Goal: Task Accomplishment & Management: Manage account settings

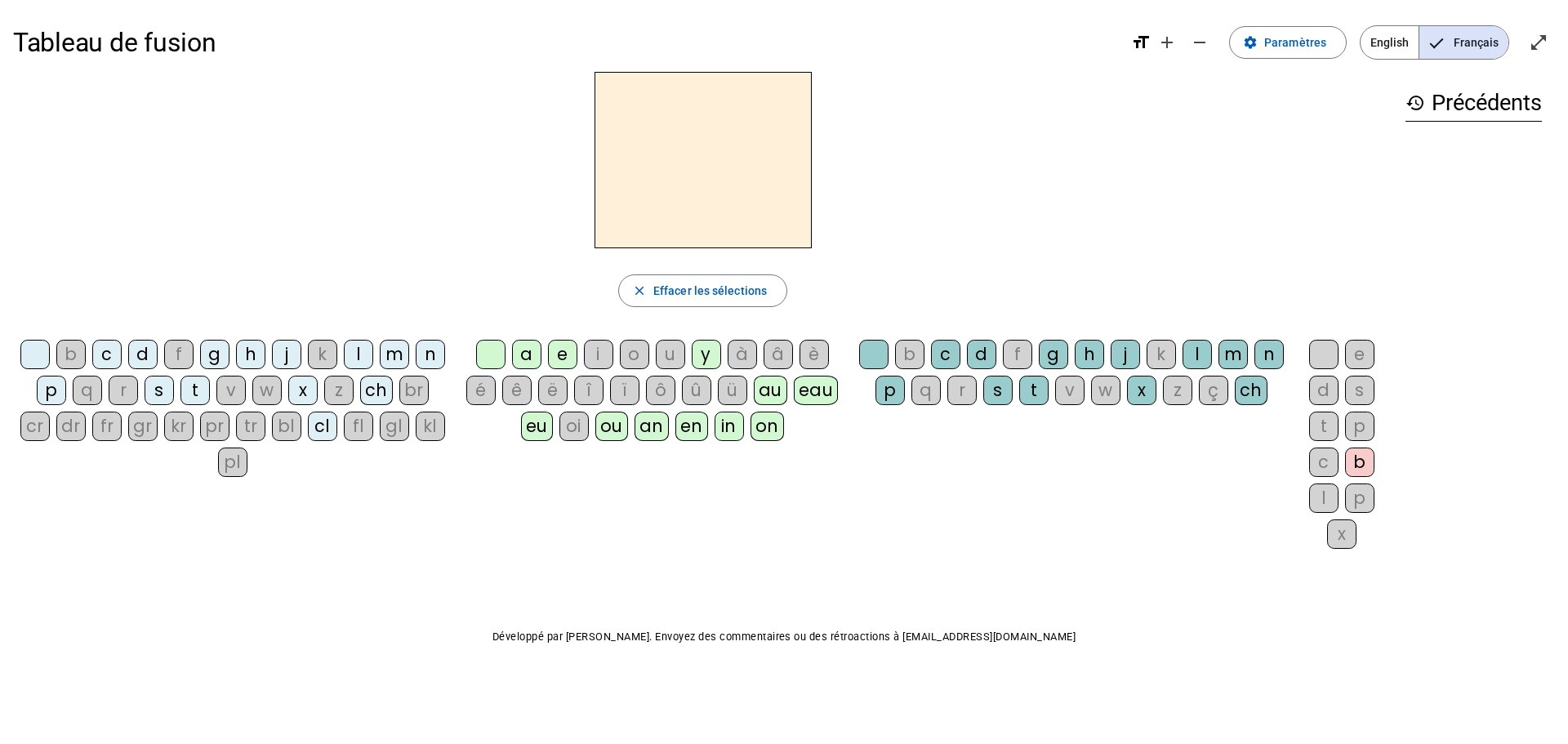
click at [139, 359] on div "d" at bounding box center [143, 354] width 29 height 29
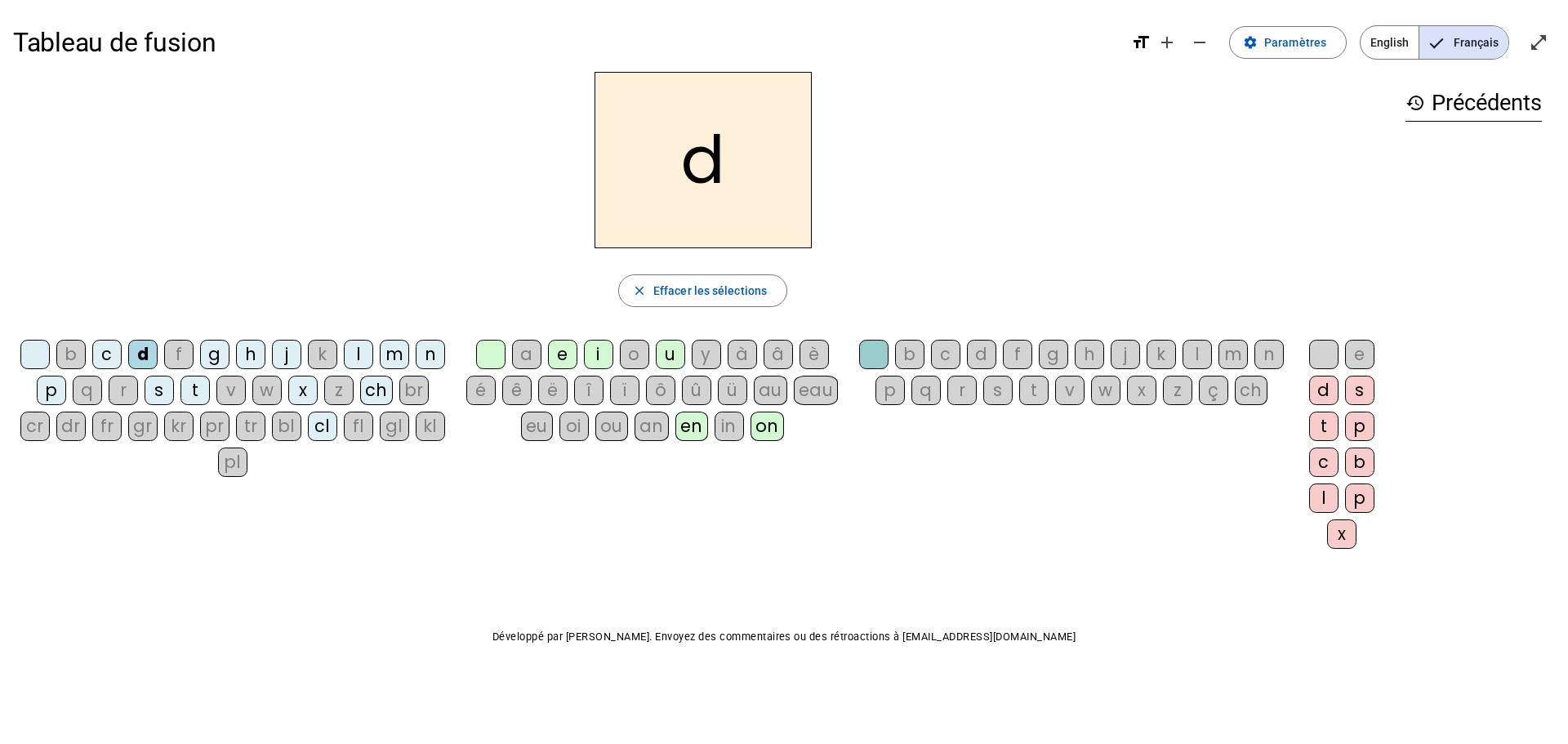
click at [761, 426] on div "on" at bounding box center [767, 426] width 34 height 29
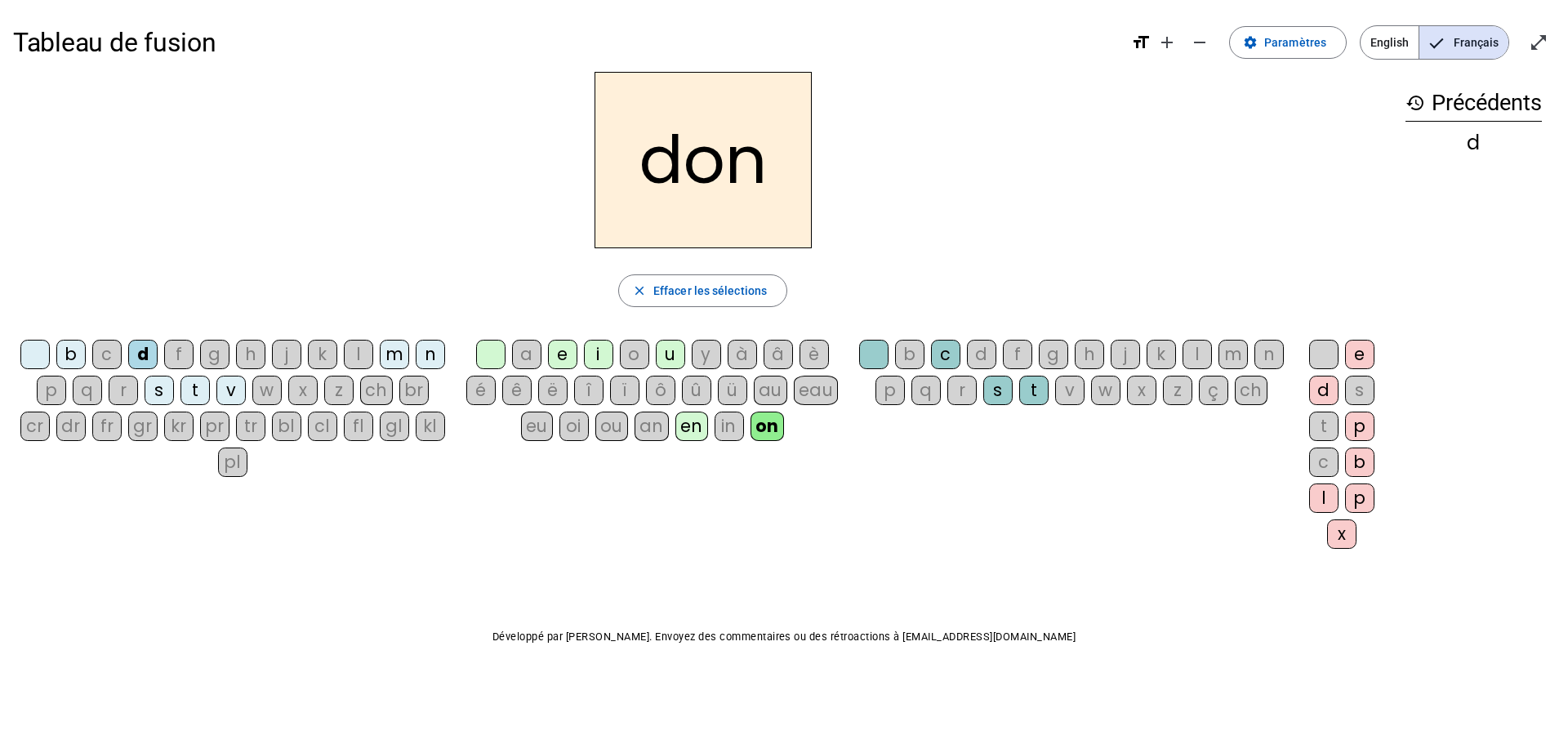
click at [1197, 341] on div "l" at bounding box center [1197, 354] width 29 height 29
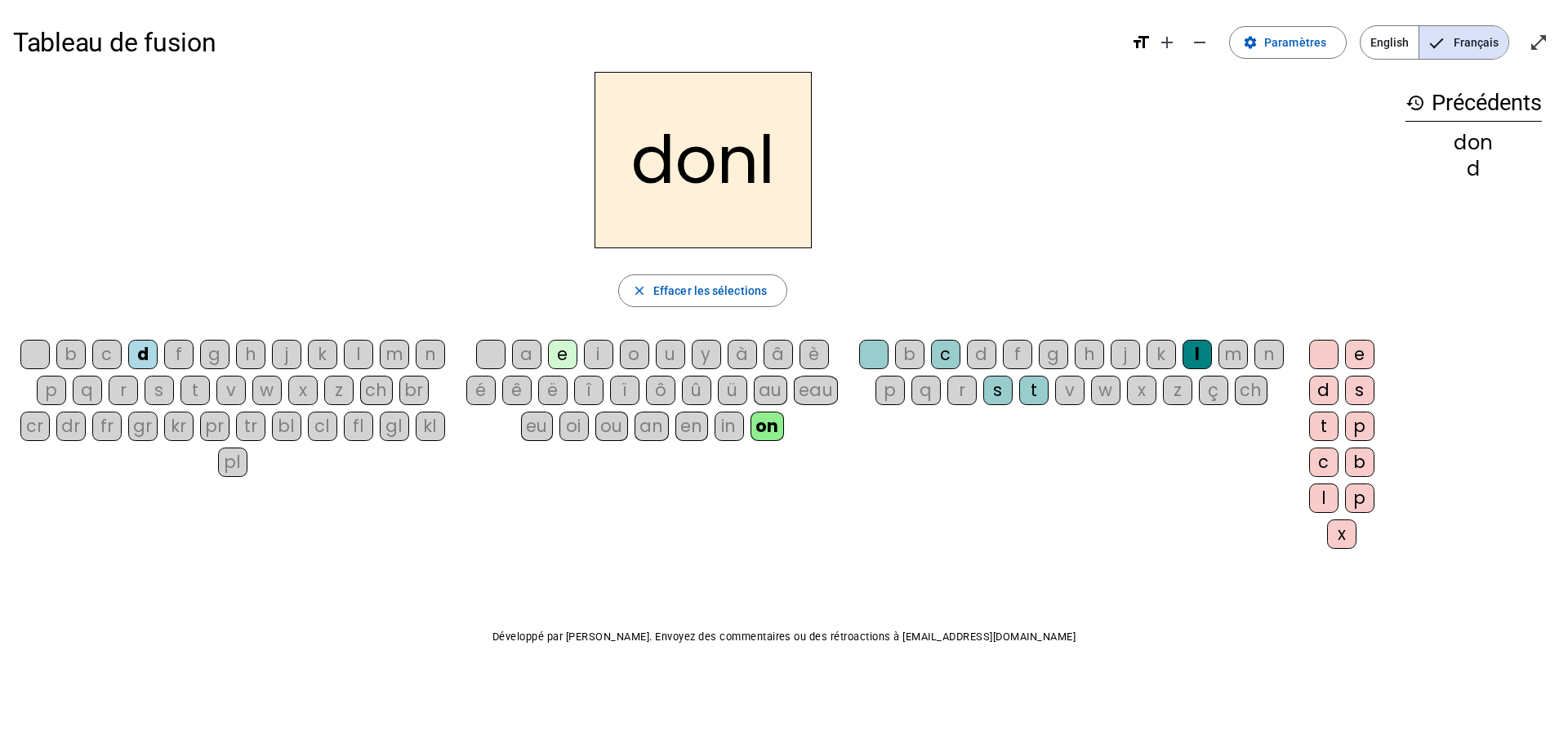
click at [1194, 348] on div "l" at bounding box center [1197, 354] width 29 height 29
click at [372, 394] on div "ch" at bounding box center [377, 391] width 33 height 29
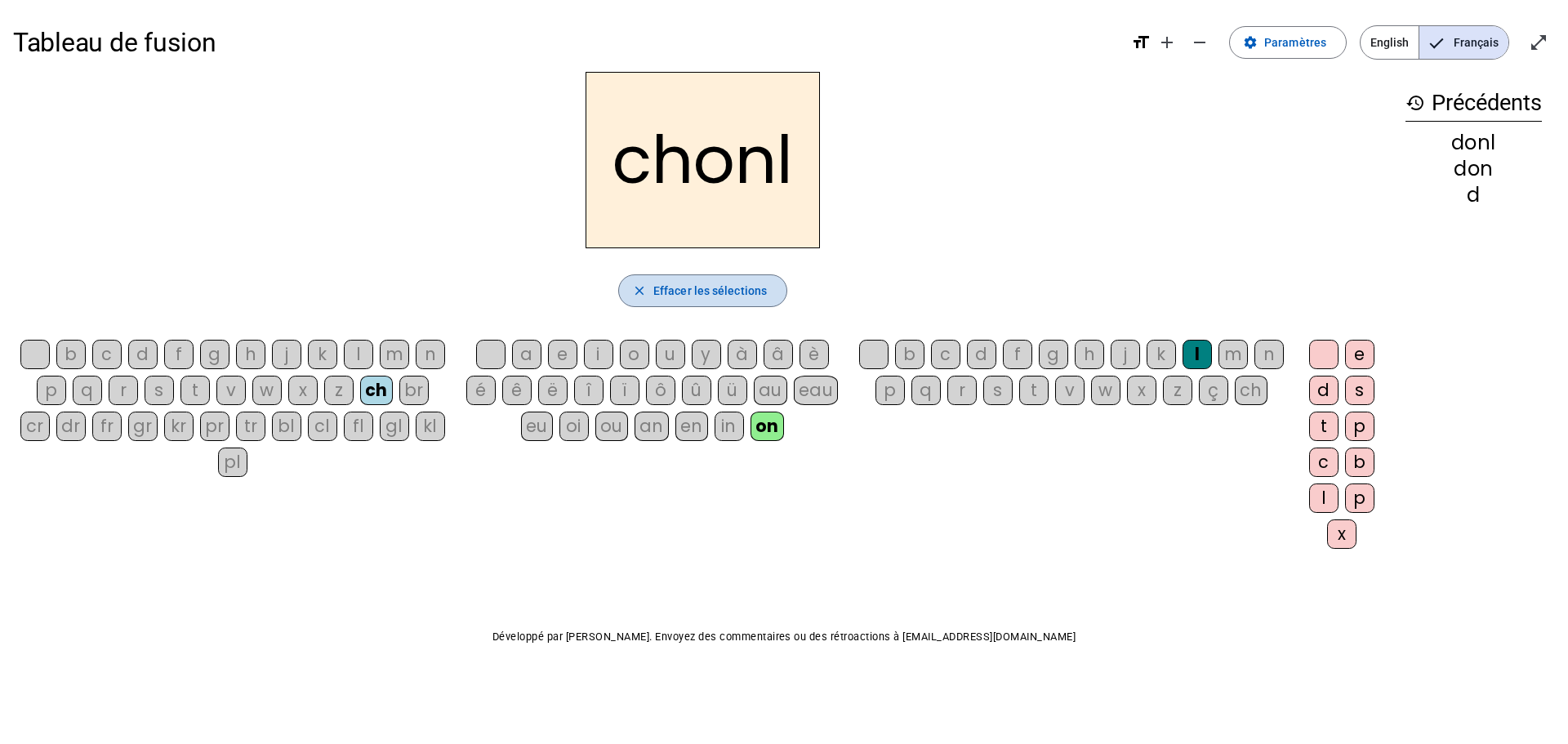
click at [739, 291] on span "Effacer les sélections" at bounding box center [710, 291] width 114 height 20
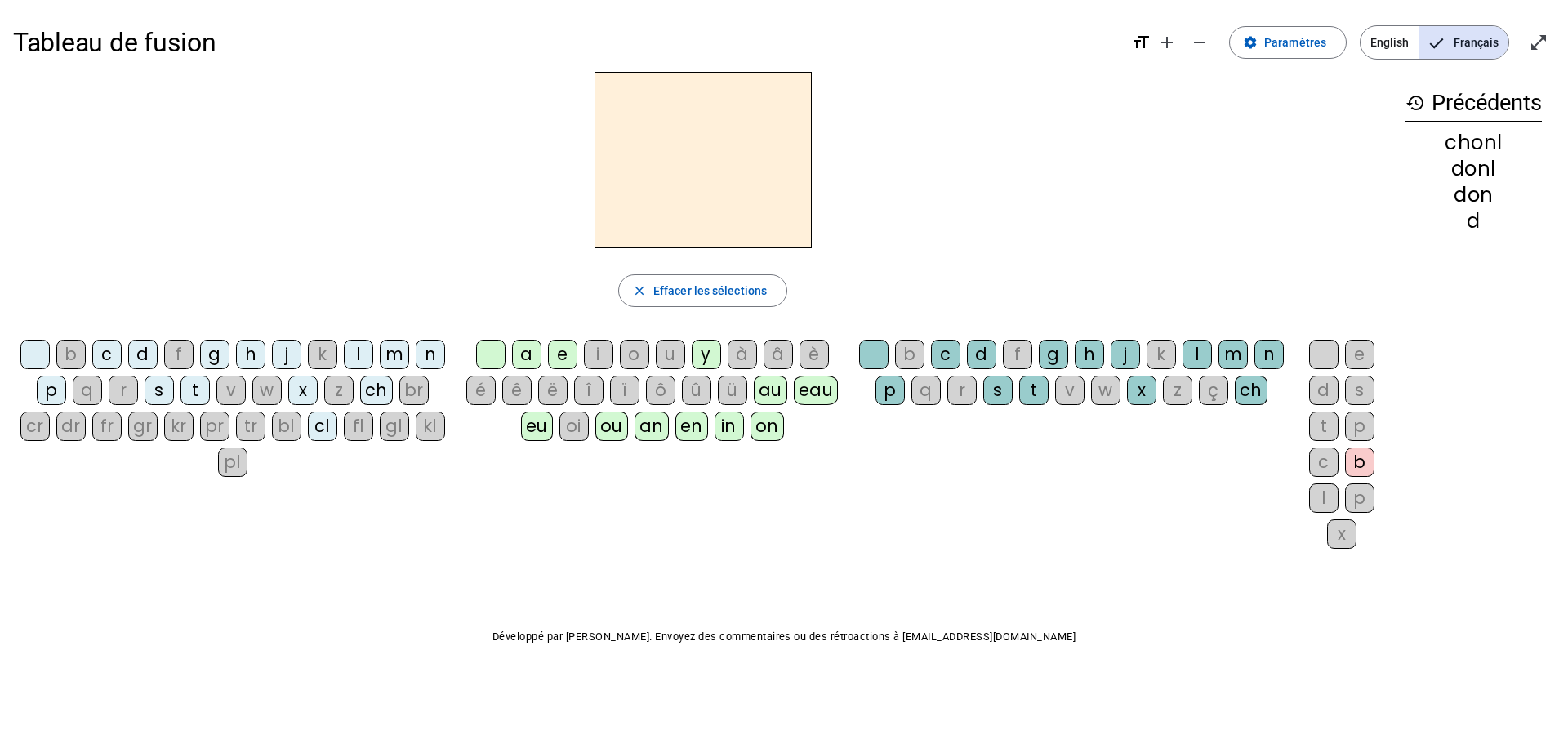
click at [383, 391] on div "ch" at bounding box center [377, 391] width 33 height 29
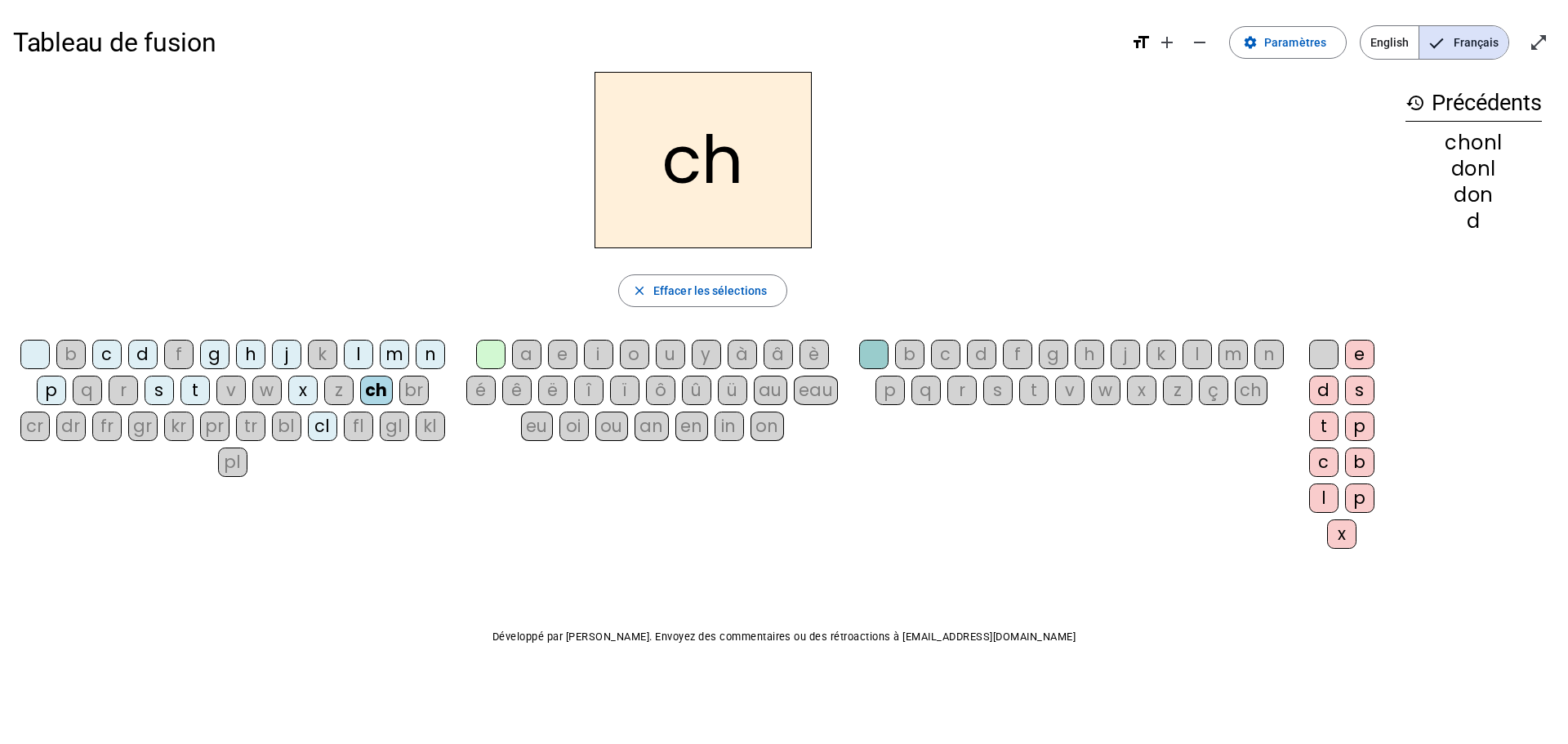
click at [822, 388] on div "eau" at bounding box center [816, 391] width 45 height 29
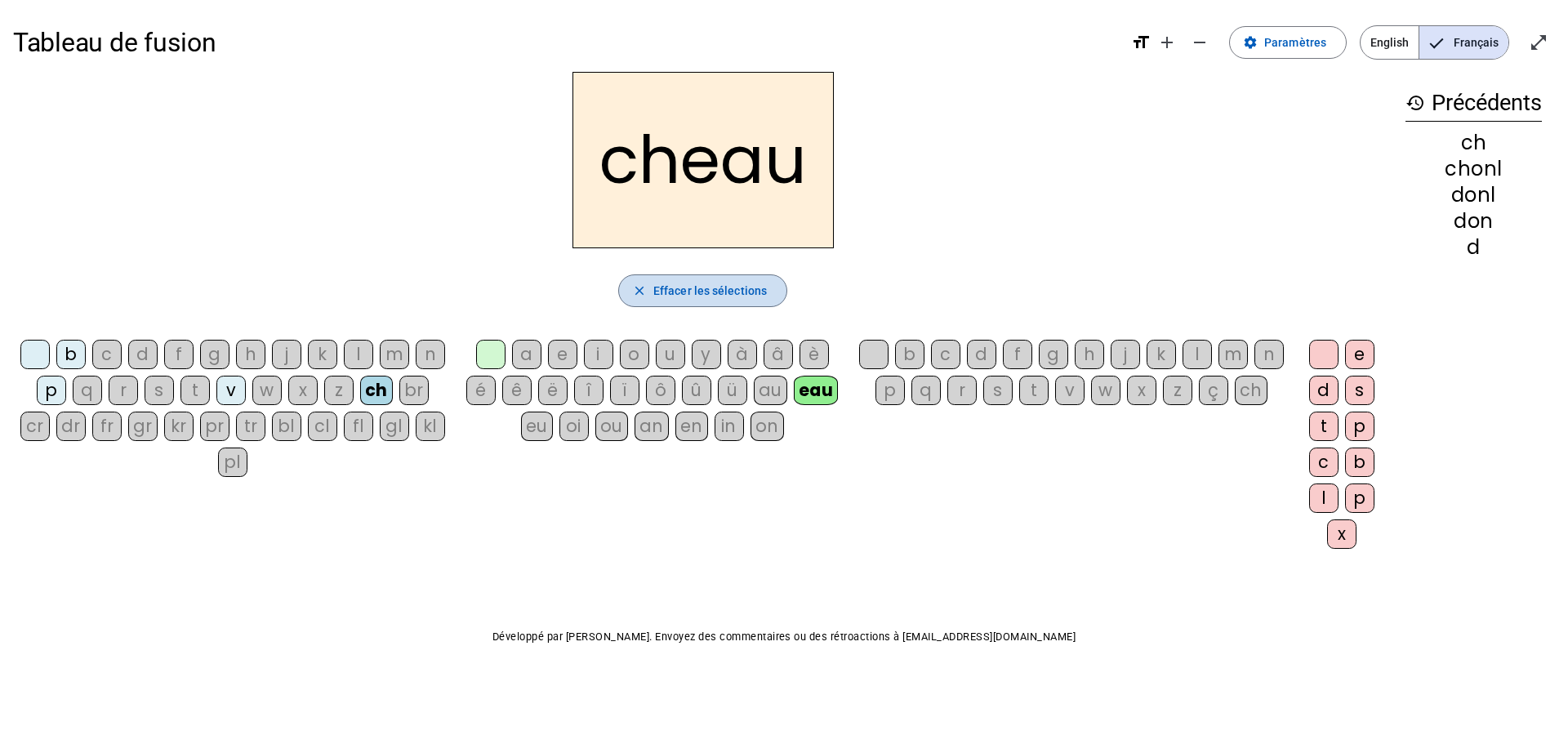
click at [762, 290] on span "Effacer les sélections" at bounding box center [710, 291] width 114 height 20
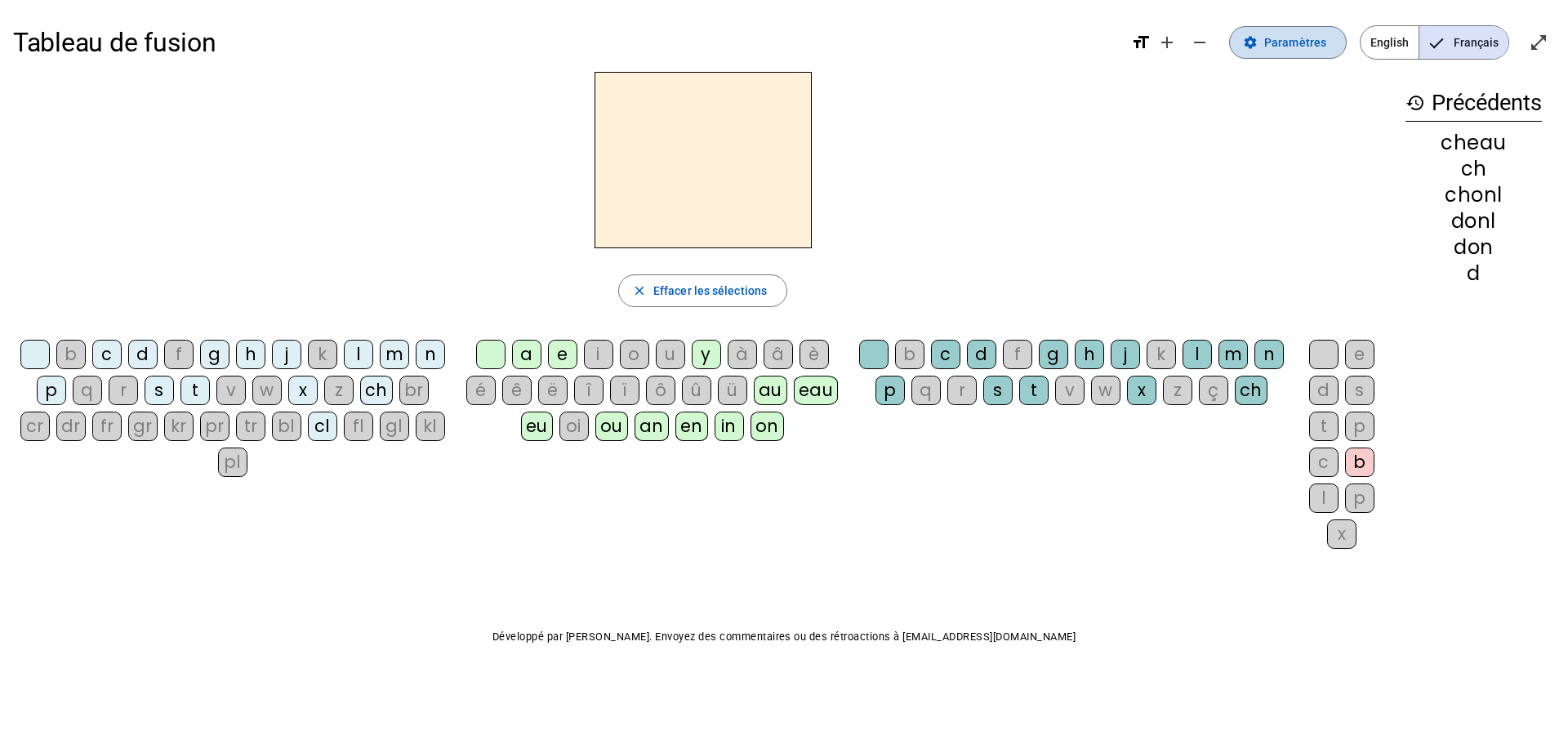
click at [1228, 41] on mat-icon "settings" at bounding box center [1250, 43] width 15 height 15
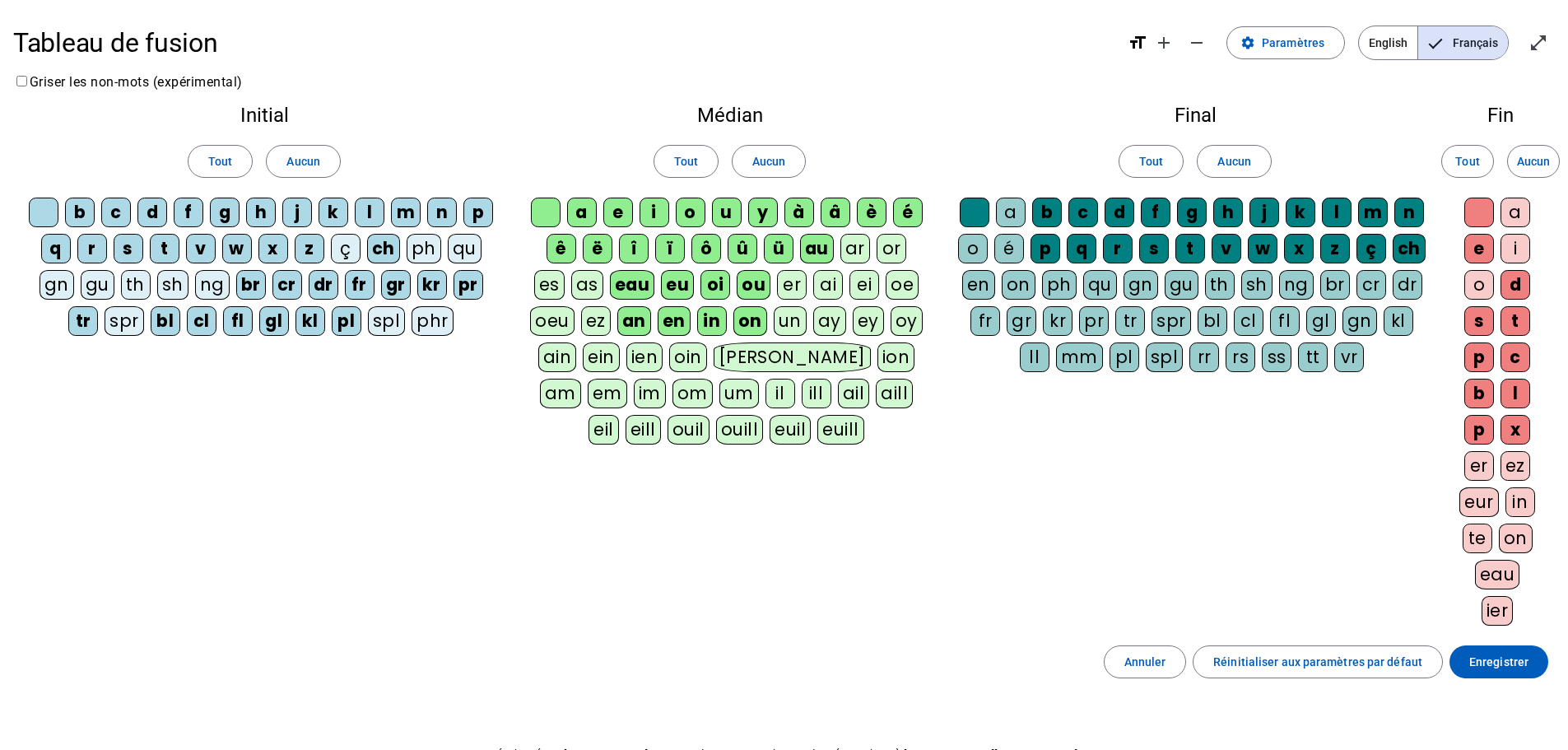
click at [222, 212] on div "g" at bounding box center [225, 212] width 29 height 29
click at [223, 207] on div "g" at bounding box center [225, 212] width 29 height 29
click at [716, 285] on div "oi" at bounding box center [715, 285] width 29 height 29
click at [679, 280] on div "eu" at bounding box center [677, 285] width 33 height 29
click at [673, 316] on div "en" at bounding box center [674, 321] width 33 height 29
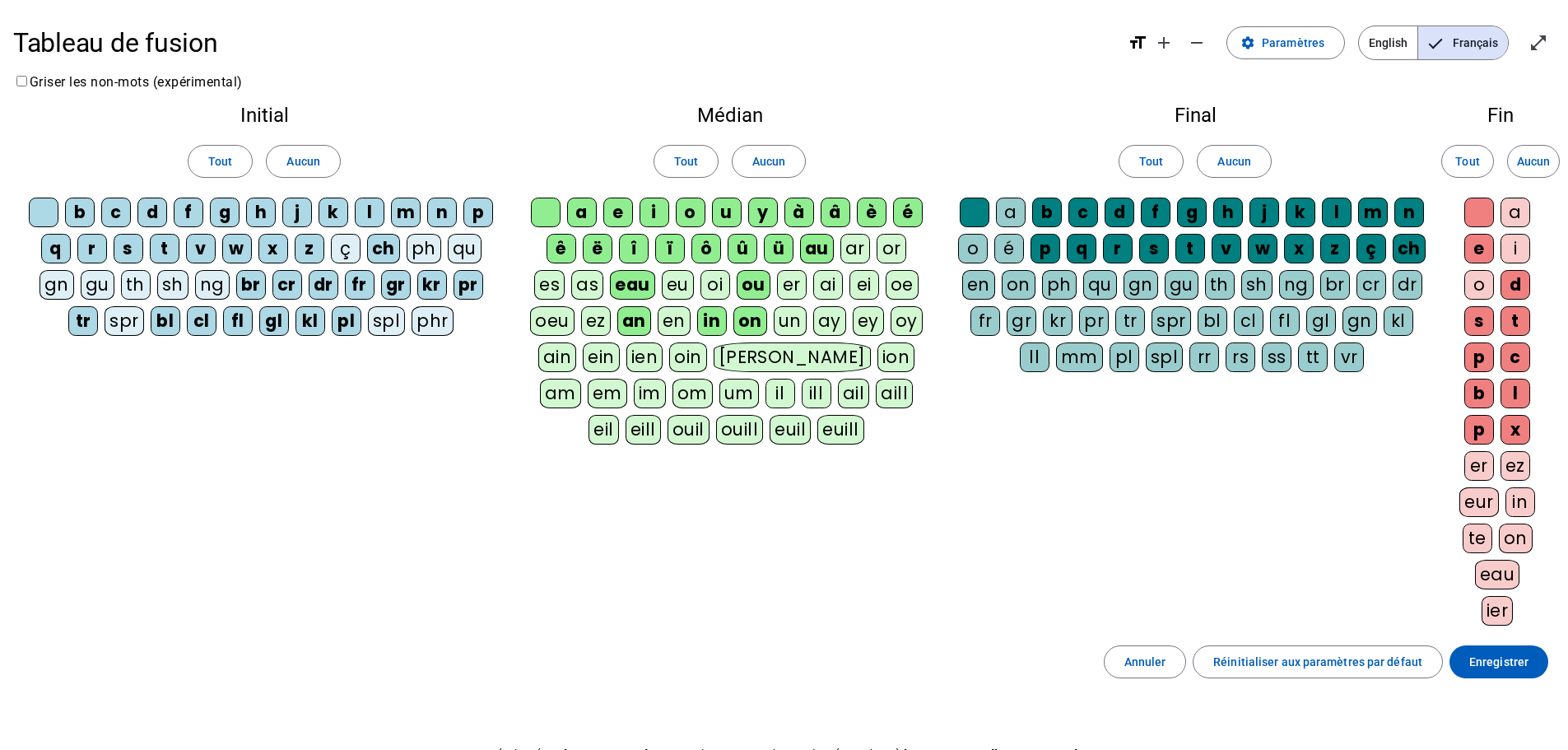
click at [717, 323] on div "in" at bounding box center [712, 321] width 29 height 29
click at [672, 325] on div "en" at bounding box center [674, 321] width 33 height 29
click at [718, 319] on div "in" at bounding box center [712, 321] width 29 height 29
click at [674, 285] on div "eu" at bounding box center [677, 285] width 32 height 29
click at [725, 288] on div "oi" at bounding box center [715, 285] width 29 height 29
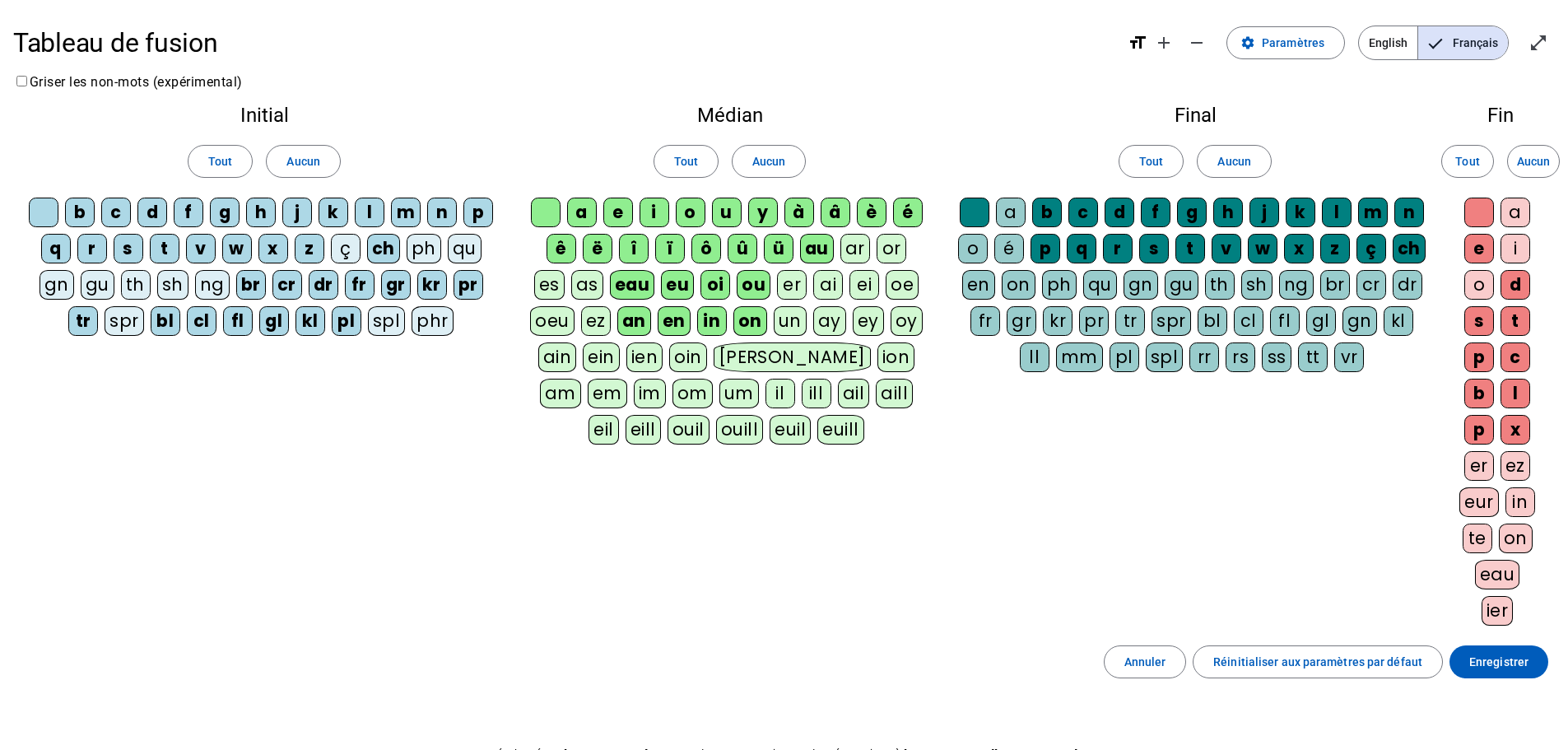
click at [790, 317] on div "un" at bounding box center [790, 321] width 33 height 29
click at [1238, 446] on div "eau" at bounding box center [1497, 575] width 45 height 29
click at [1238, 446] on div "on" at bounding box center [1516, 539] width 34 height 29
click at [1238, 446] on div "in" at bounding box center [1520, 502] width 29 height 29
click at [1238, 446] on div "eur" at bounding box center [1479, 502] width 39 height 29
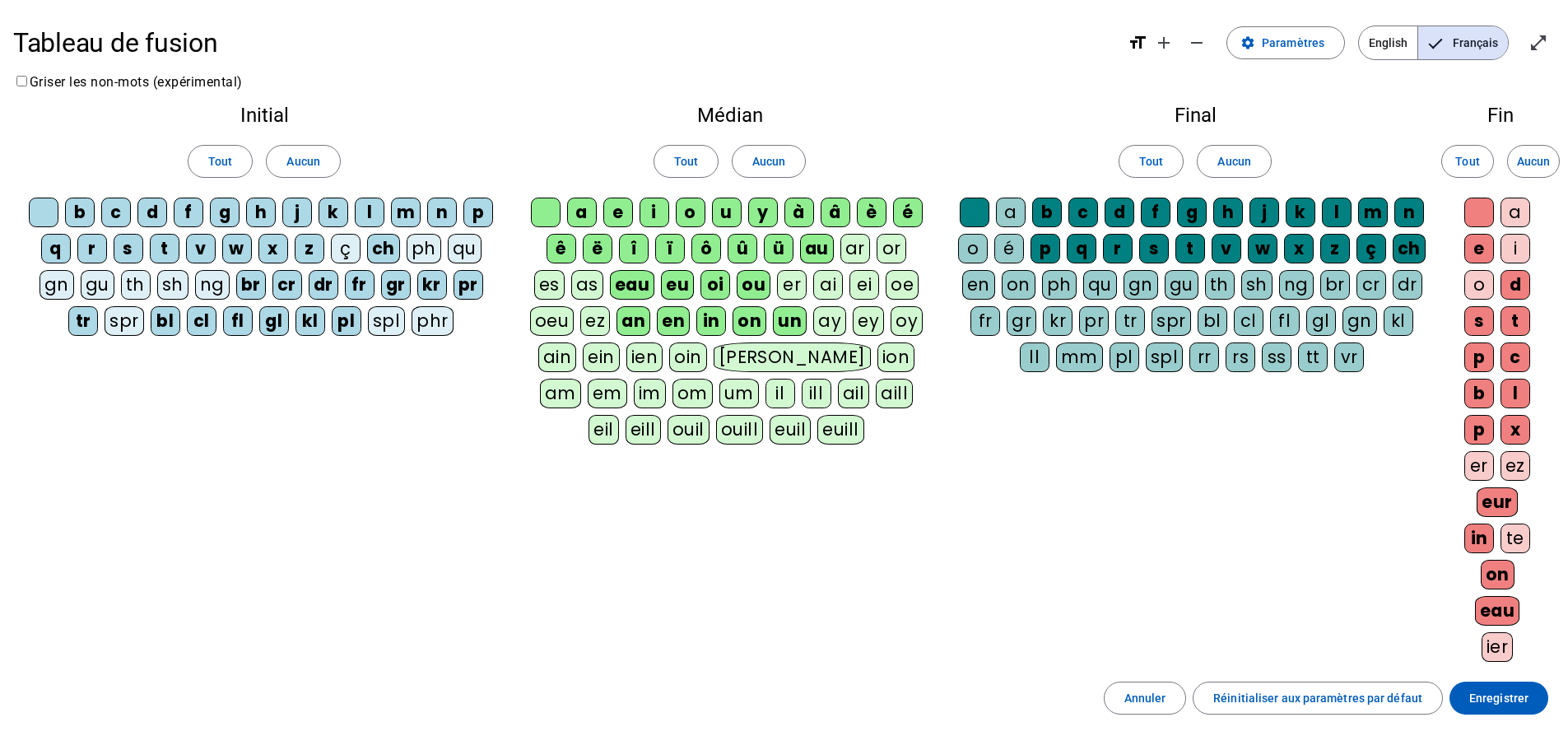
click at [1238, 446] on div "eur" at bounding box center [1496, 502] width 41 height 29
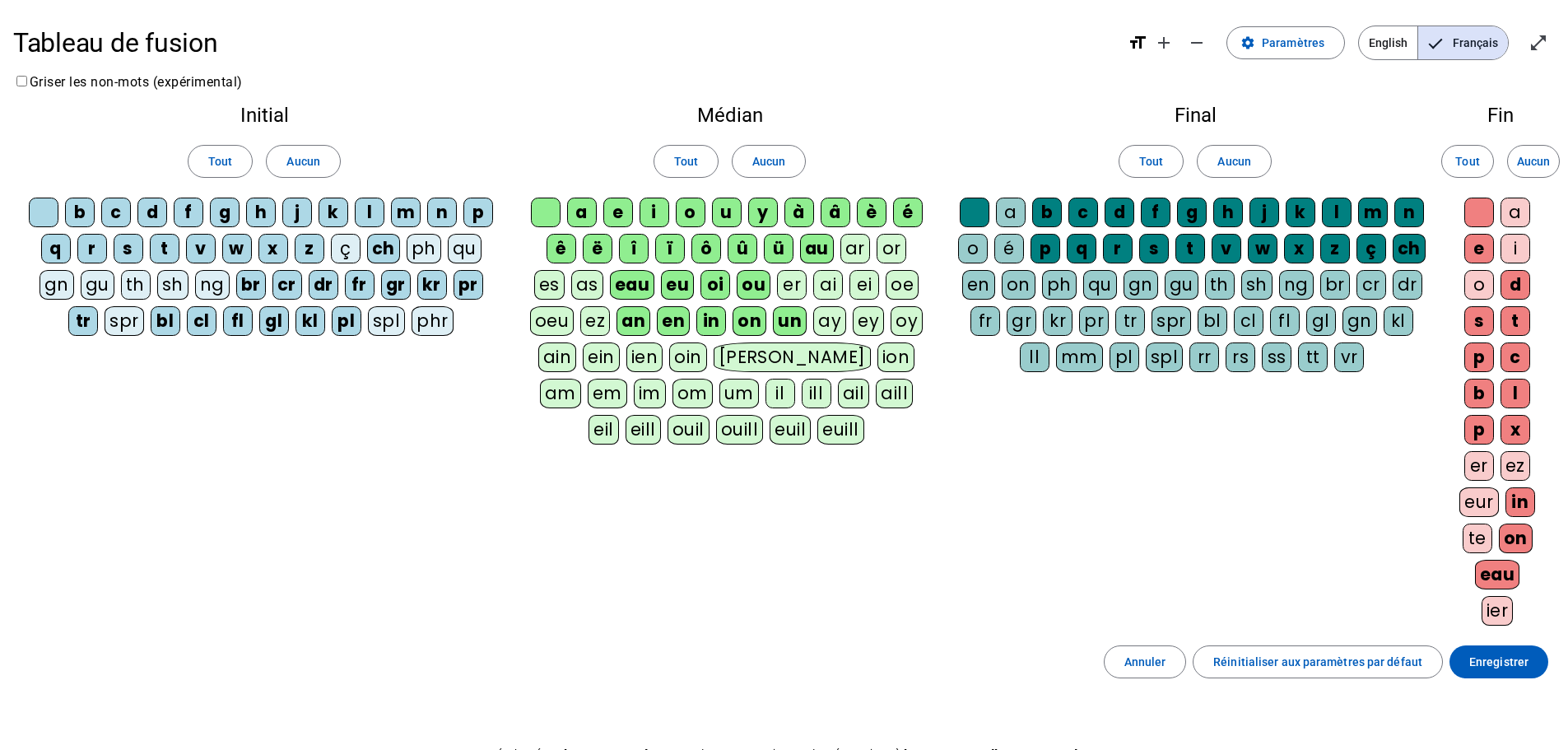
click at [1238, 446] on div "er" at bounding box center [1479, 466] width 29 height 29
click at [1238, 446] on div "ez" at bounding box center [1515, 466] width 29 height 29
click at [1238, 210] on div "a" at bounding box center [1515, 212] width 29 height 29
click at [1238, 250] on div "i" at bounding box center [1515, 249] width 29 height 29
click at [1238, 287] on div "o" at bounding box center [1479, 285] width 29 height 29
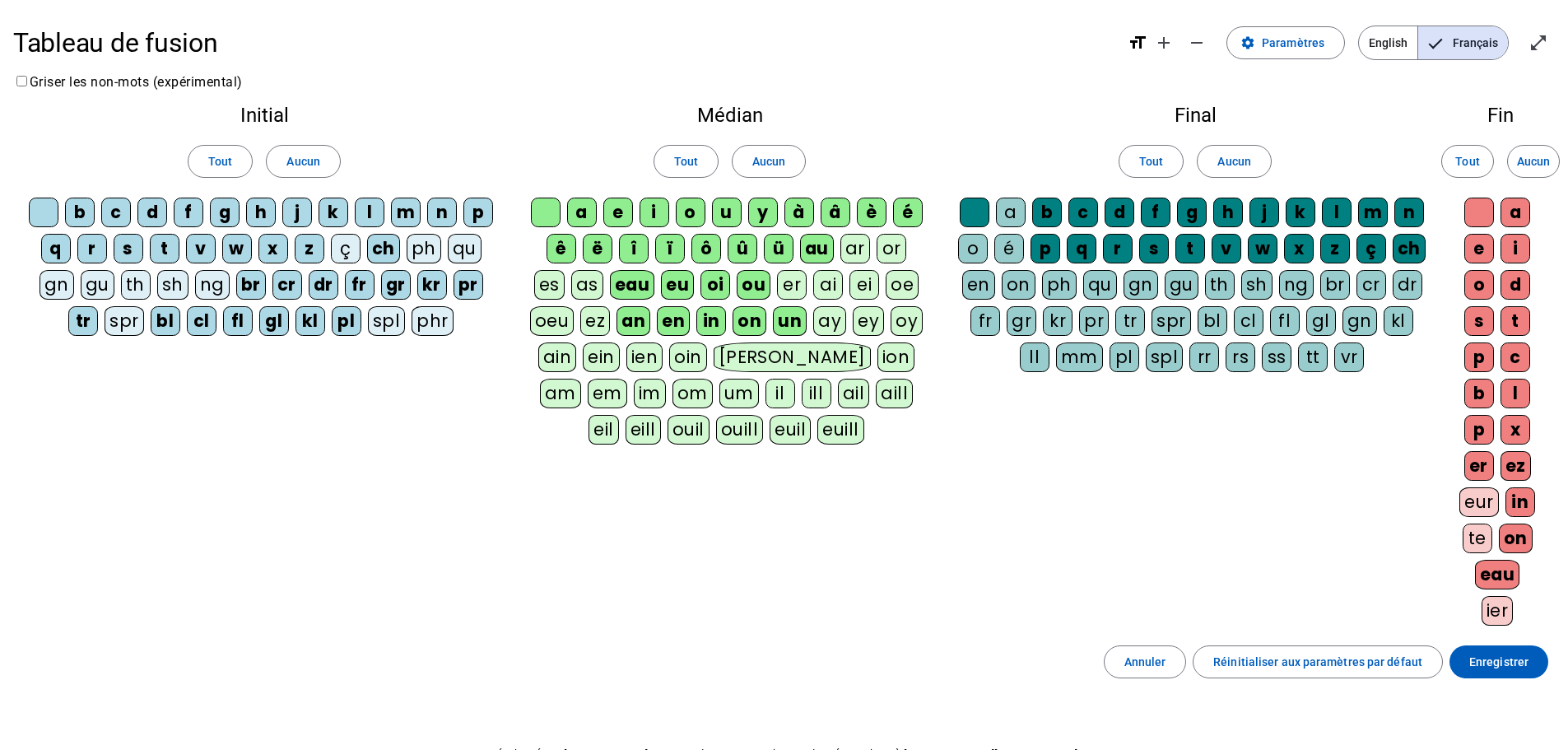
click at [980, 278] on div "en" at bounding box center [979, 285] width 33 height 29
click at [1020, 277] on div "on" at bounding box center [1018, 285] width 34 height 29
click at [1016, 239] on div "é" at bounding box center [1009, 249] width 29 height 29
click at [1014, 204] on div "a" at bounding box center [1010, 212] width 29 height 29
click at [974, 246] on div "o" at bounding box center [973, 249] width 29 height 29
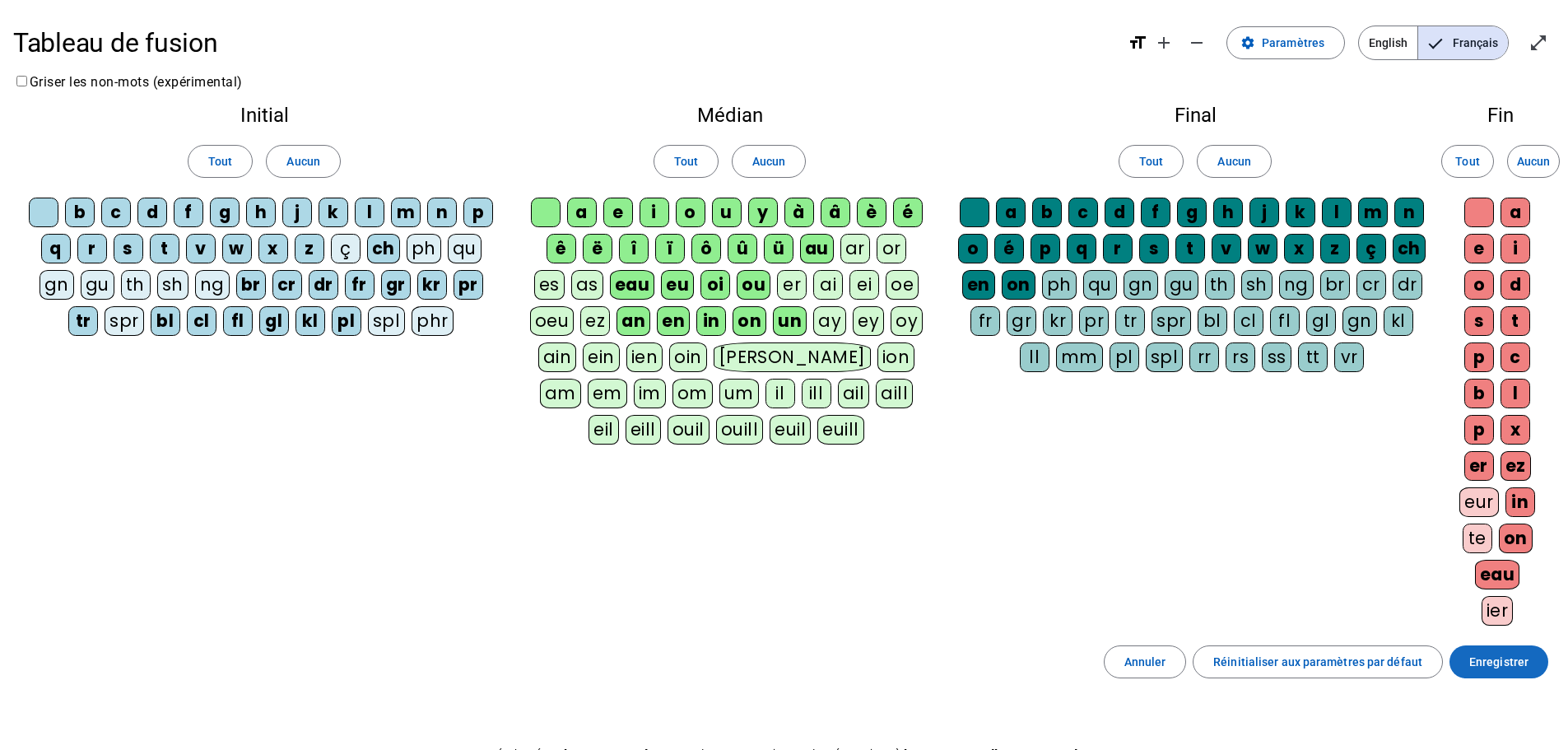
click at [1238, 446] on span "Enregistrer" at bounding box center [1498, 663] width 60 height 20
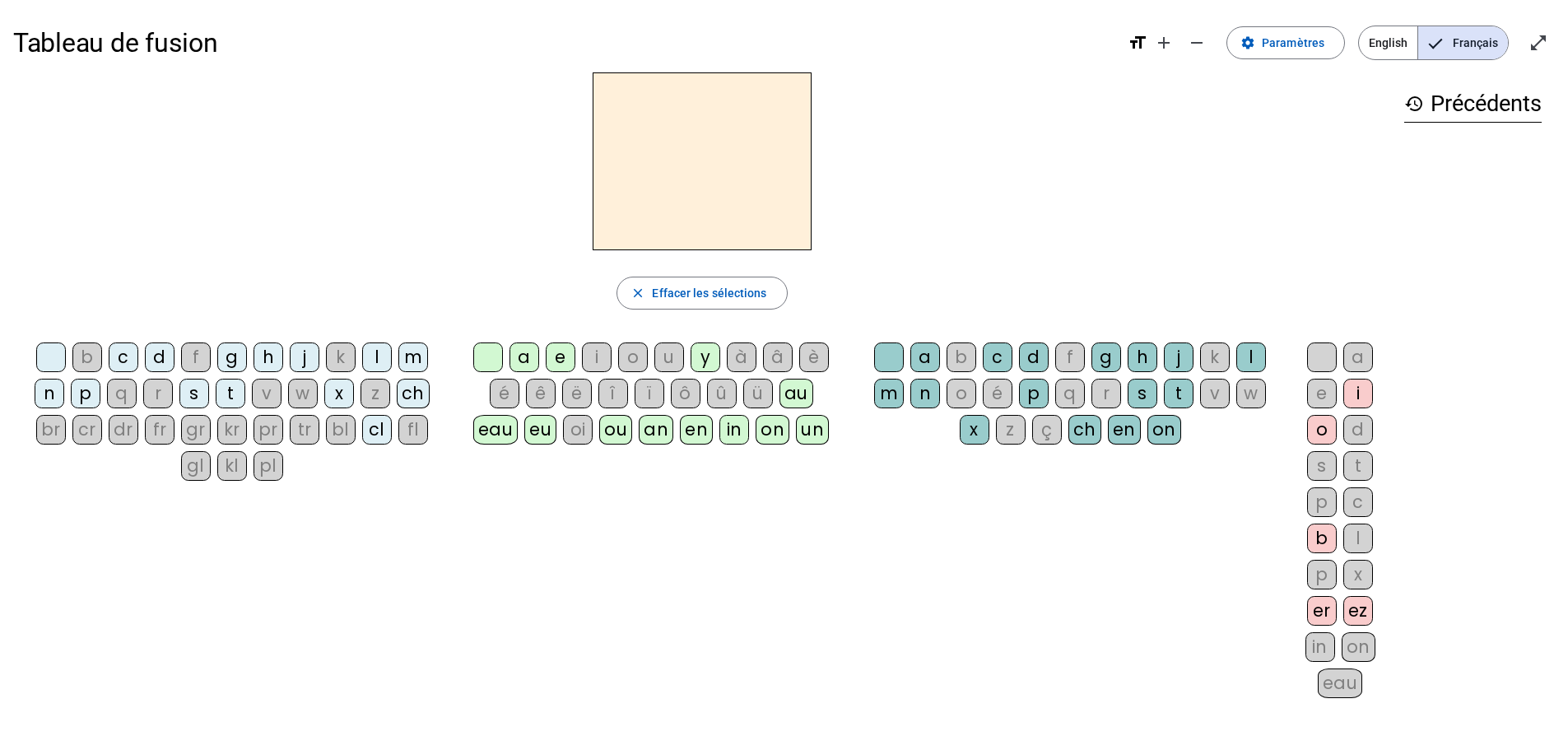
click at [305, 353] on div "j" at bounding box center [305, 357] width 29 height 29
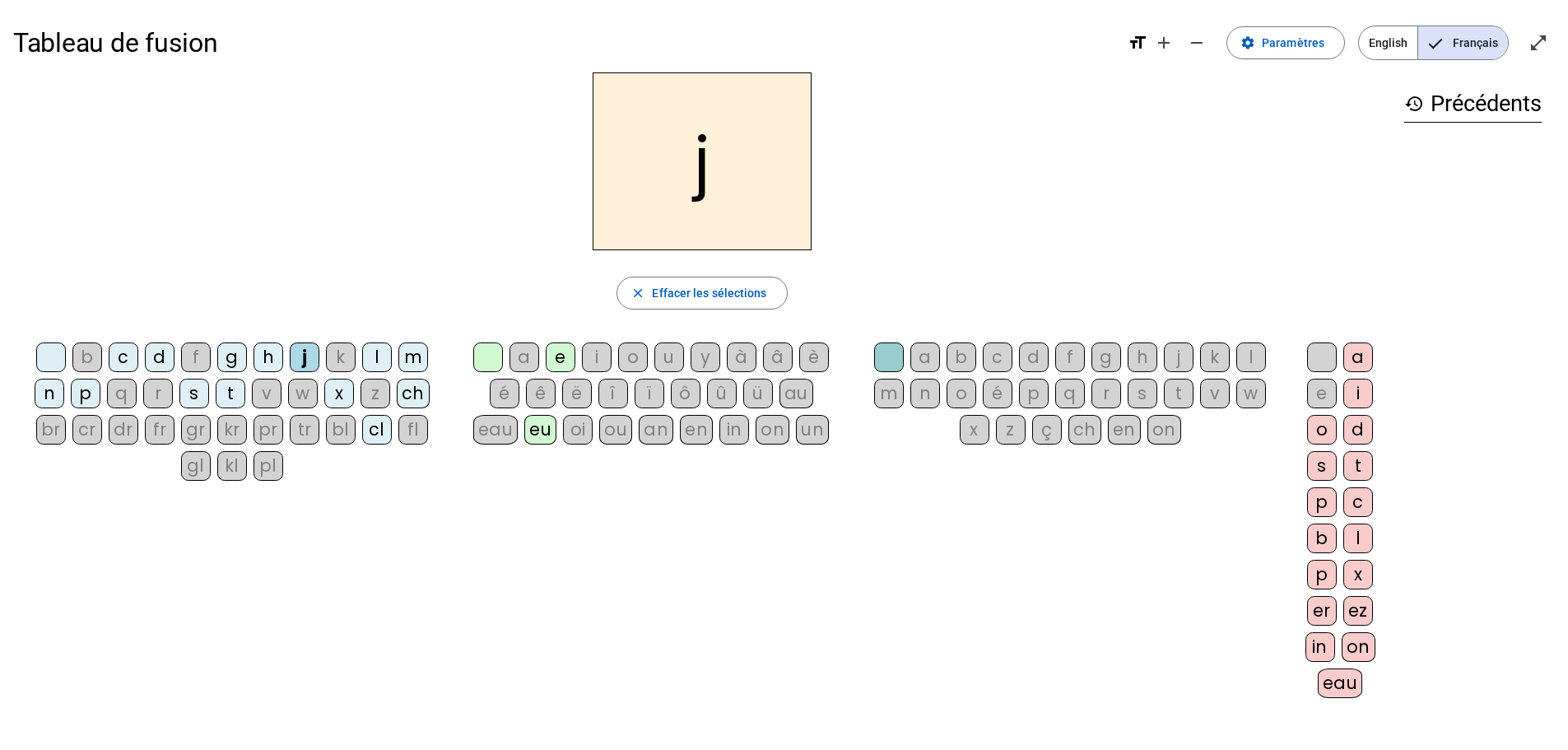
click at [656, 430] on div "an" at bounding box center [656, 430] width 35 height 29
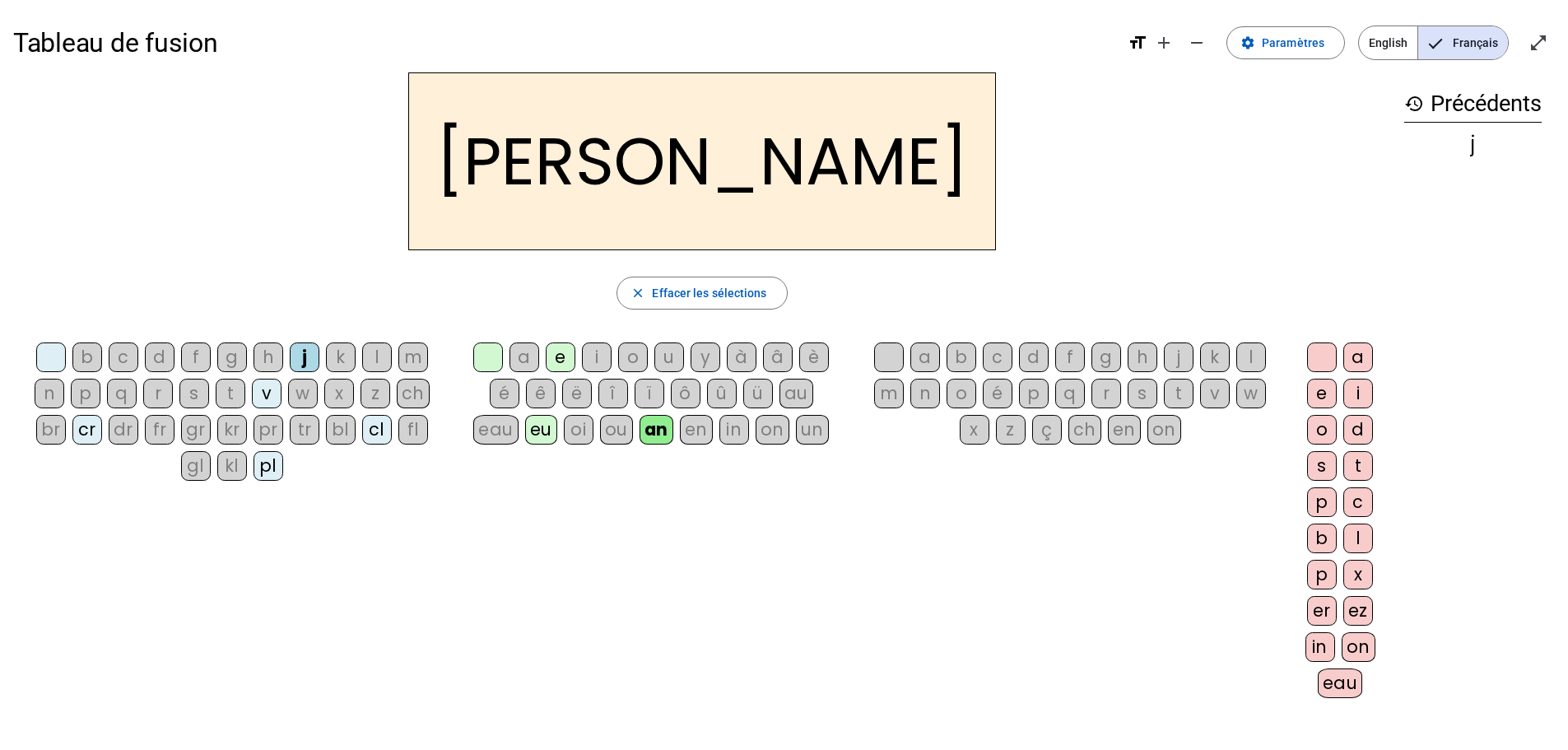
click at [954, 353] on div "b" at bounding box center [962, 357] width 29 height 29
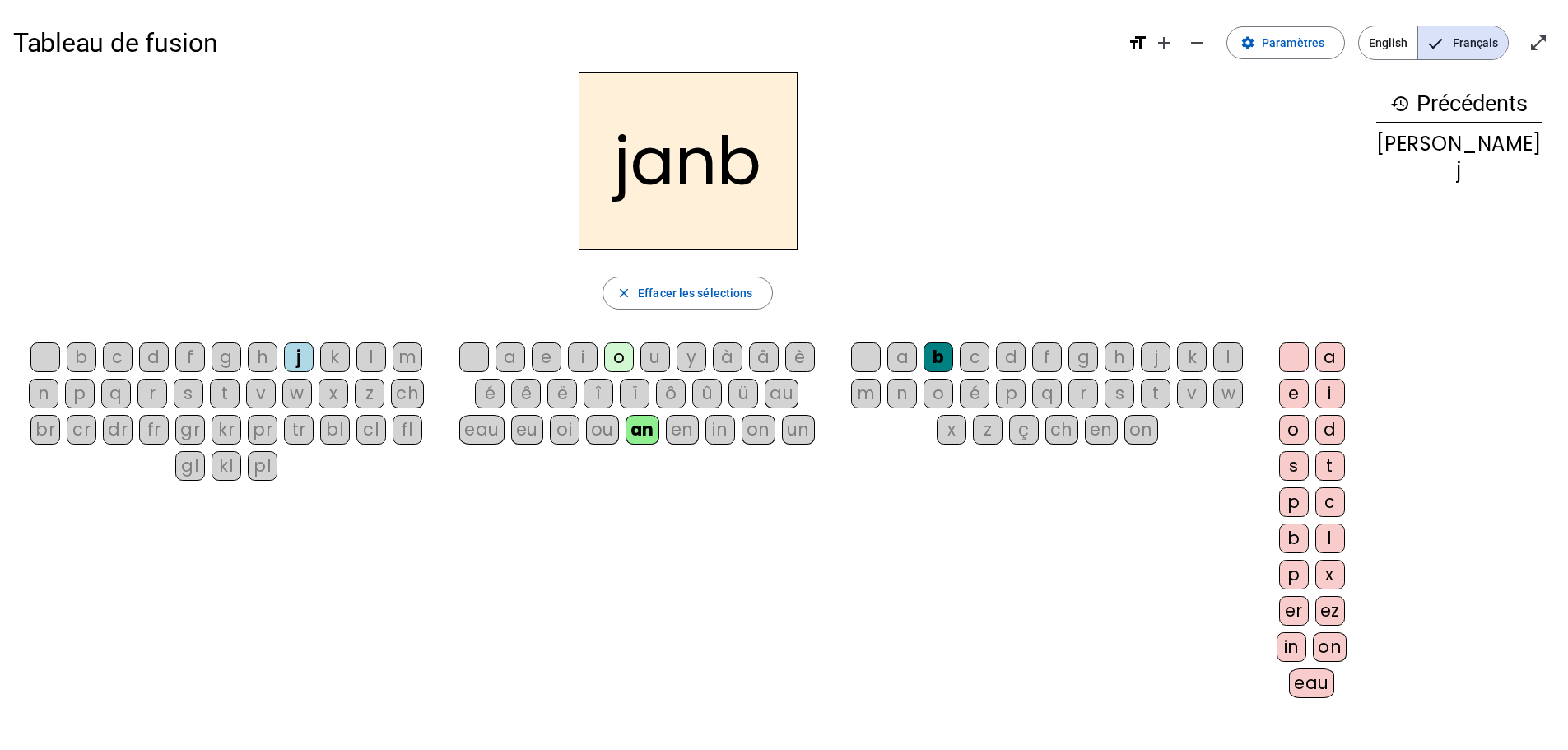
click at [1238, 446] on div "on" at bounding box center [1329, 647] width 34 height 29
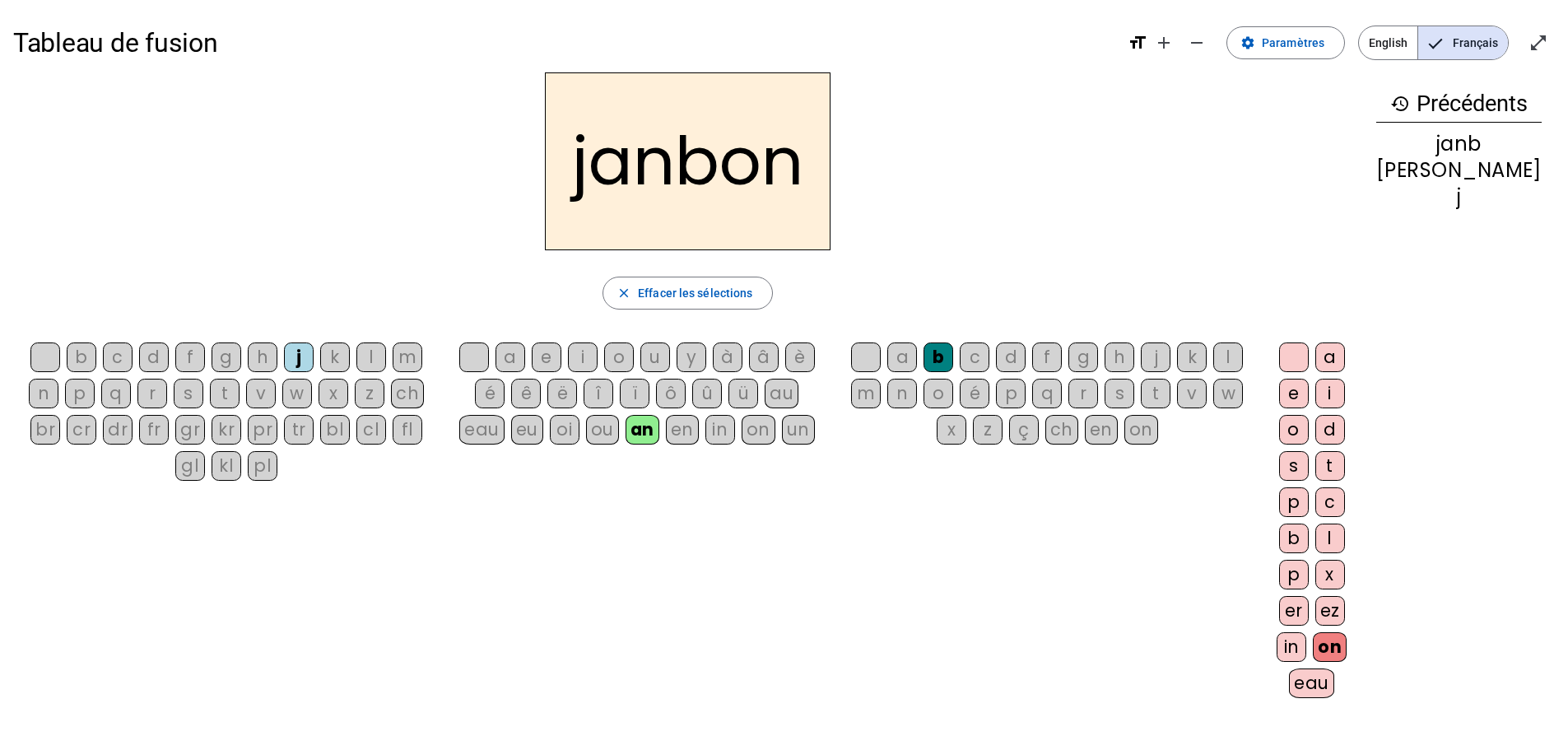
click at [1238, 446] on div "eau" at bounding box center [1311, 683] width 45 height 29
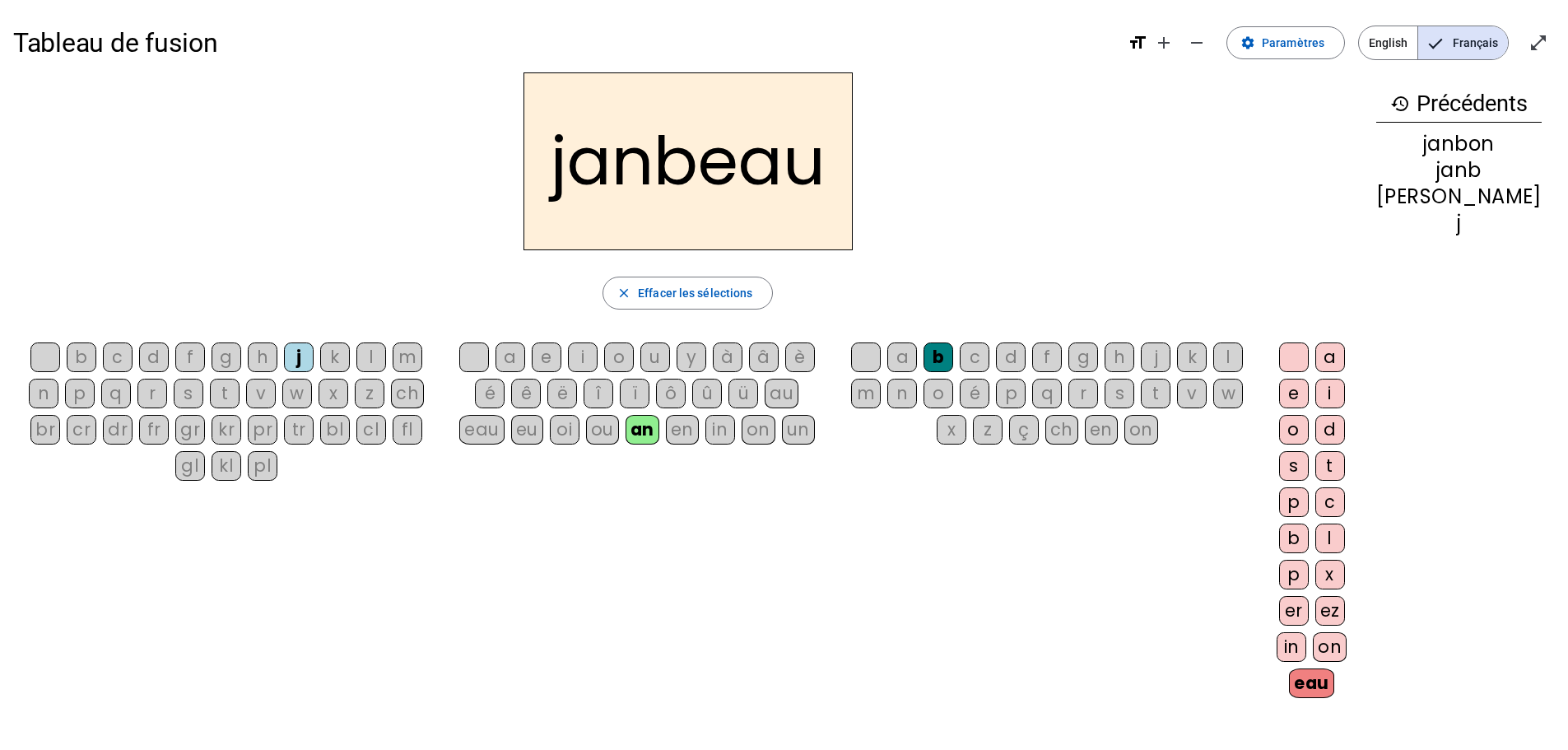
click at [1238, 446] on div "in" at bounding box center [1291, 647] width 29 height 29
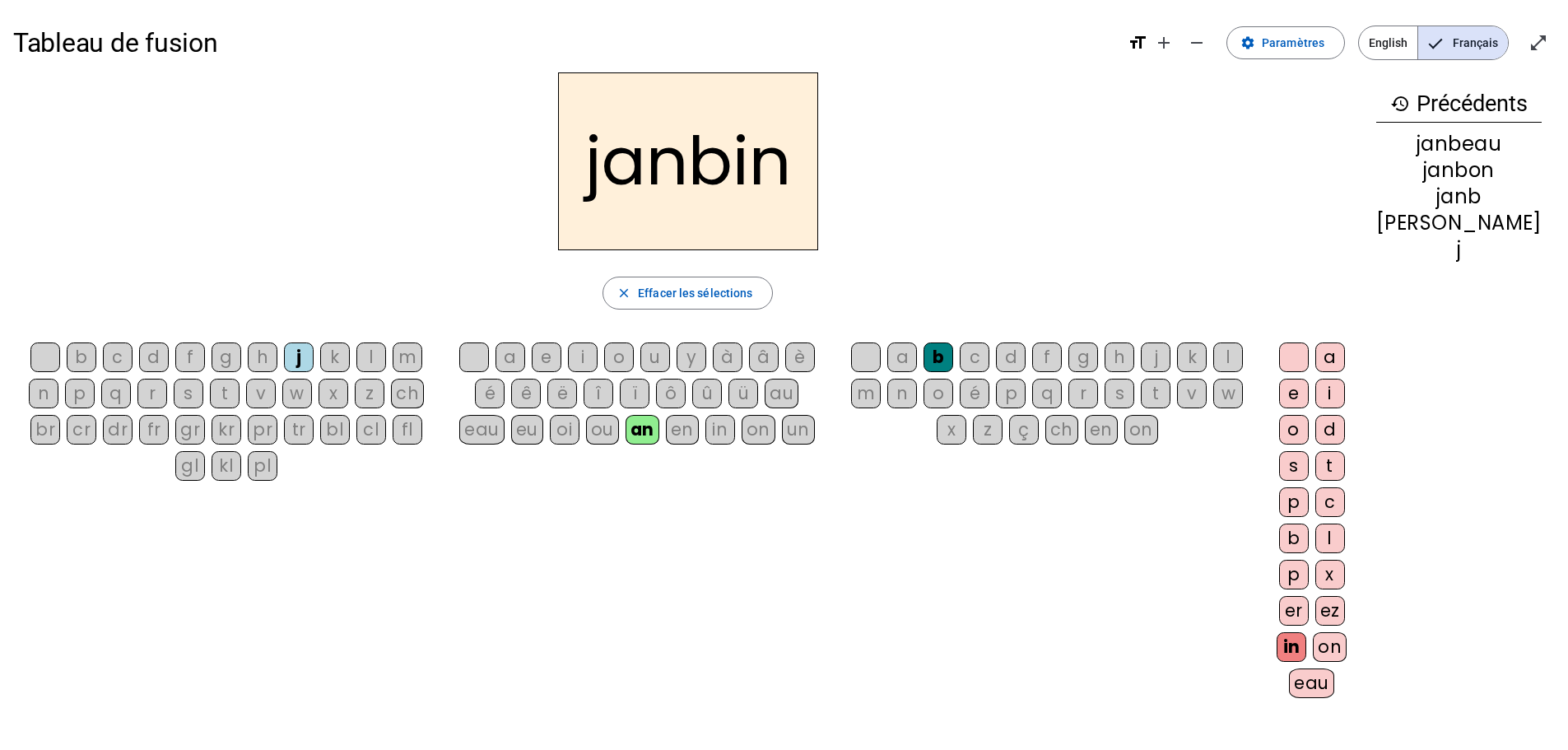
click at [1238, 446] on div "ez" at bounding box center [1330, 611] width 29 height 29
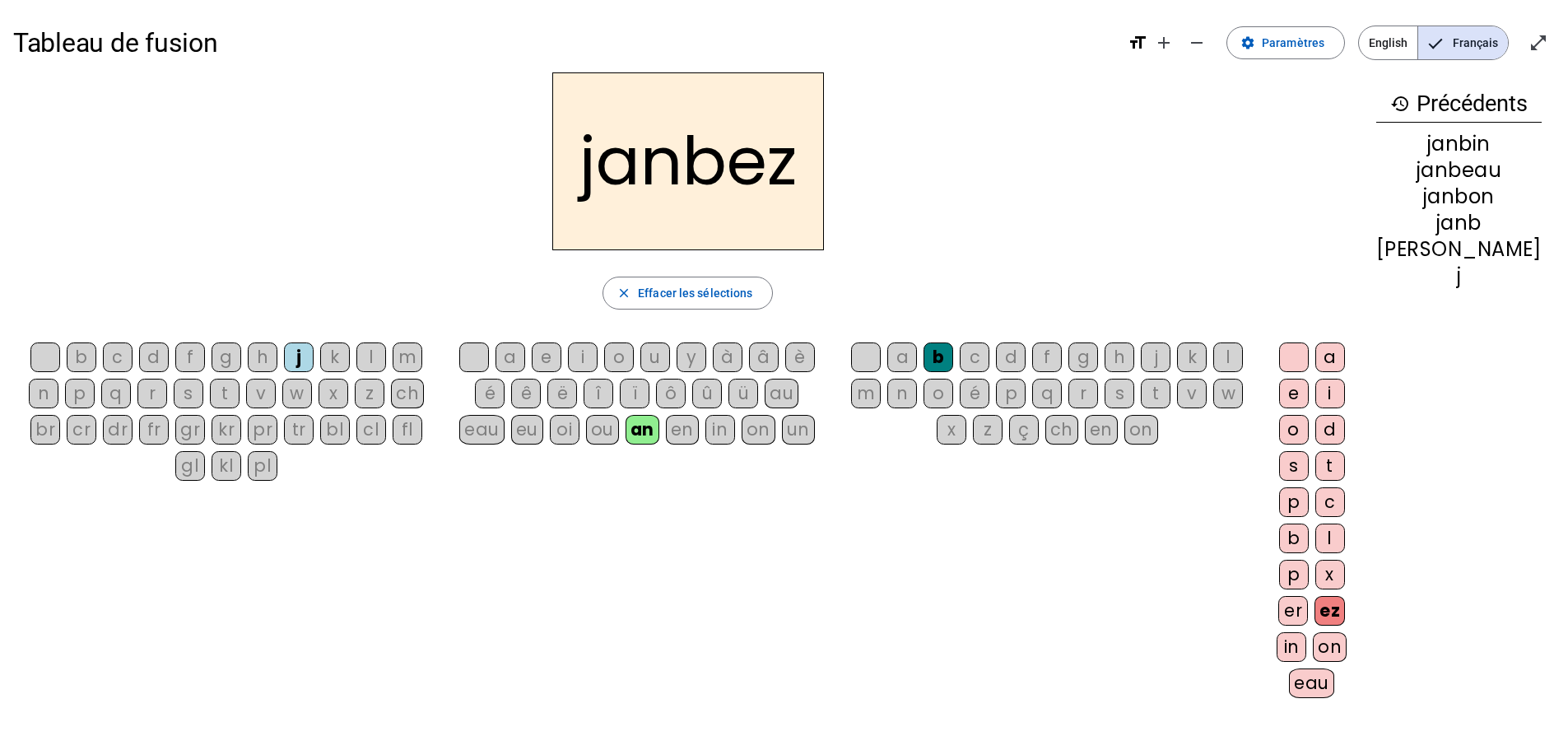
click at [1238, 446] on div "er" at bounding box center [1293, 611] width 29 height 29
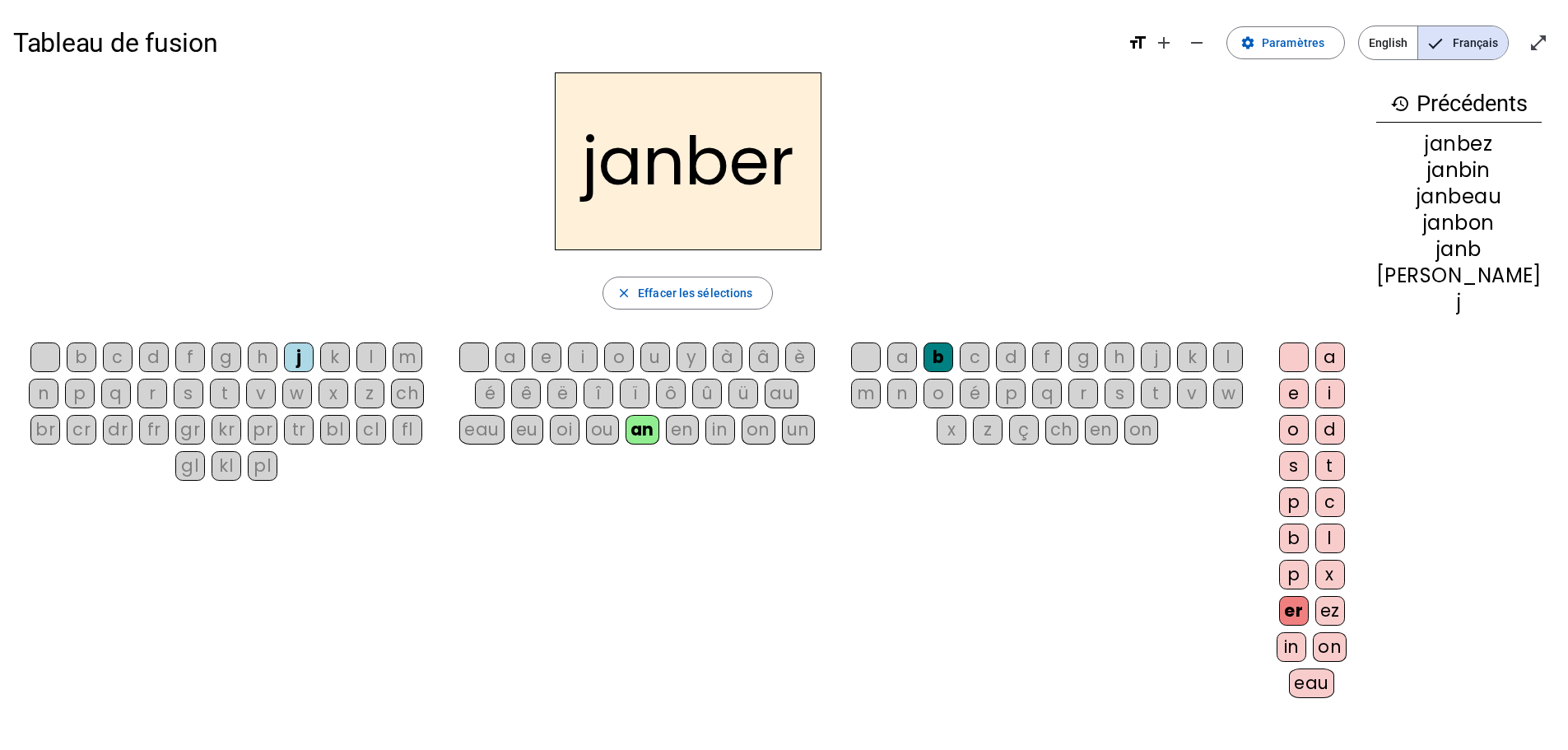
click at [1238, 446] on div "on" at bounding box center [1329, 647] width 34 height 29
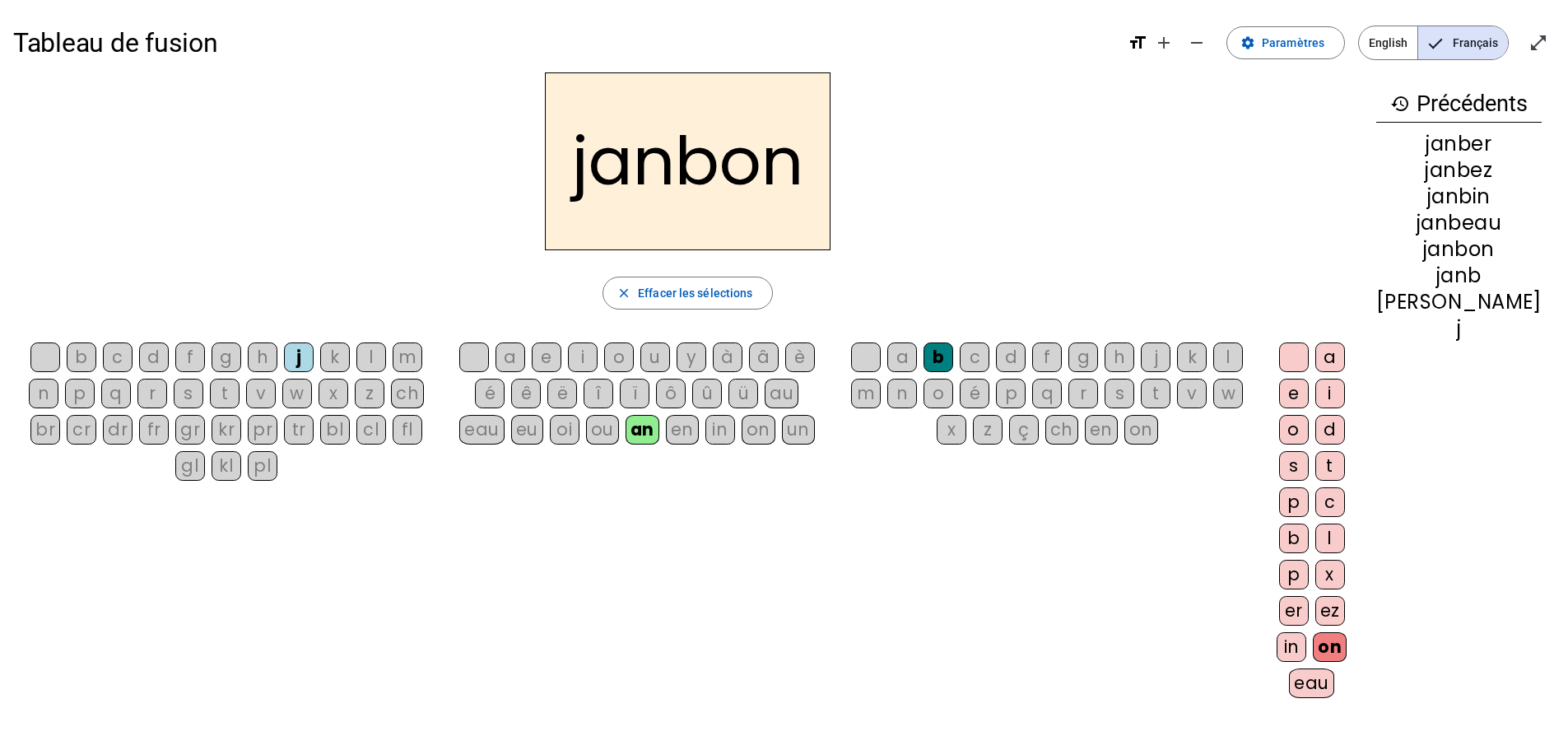
click at [268, 446] on div "pl" at bounding box center [262, 466] width 29 height 29
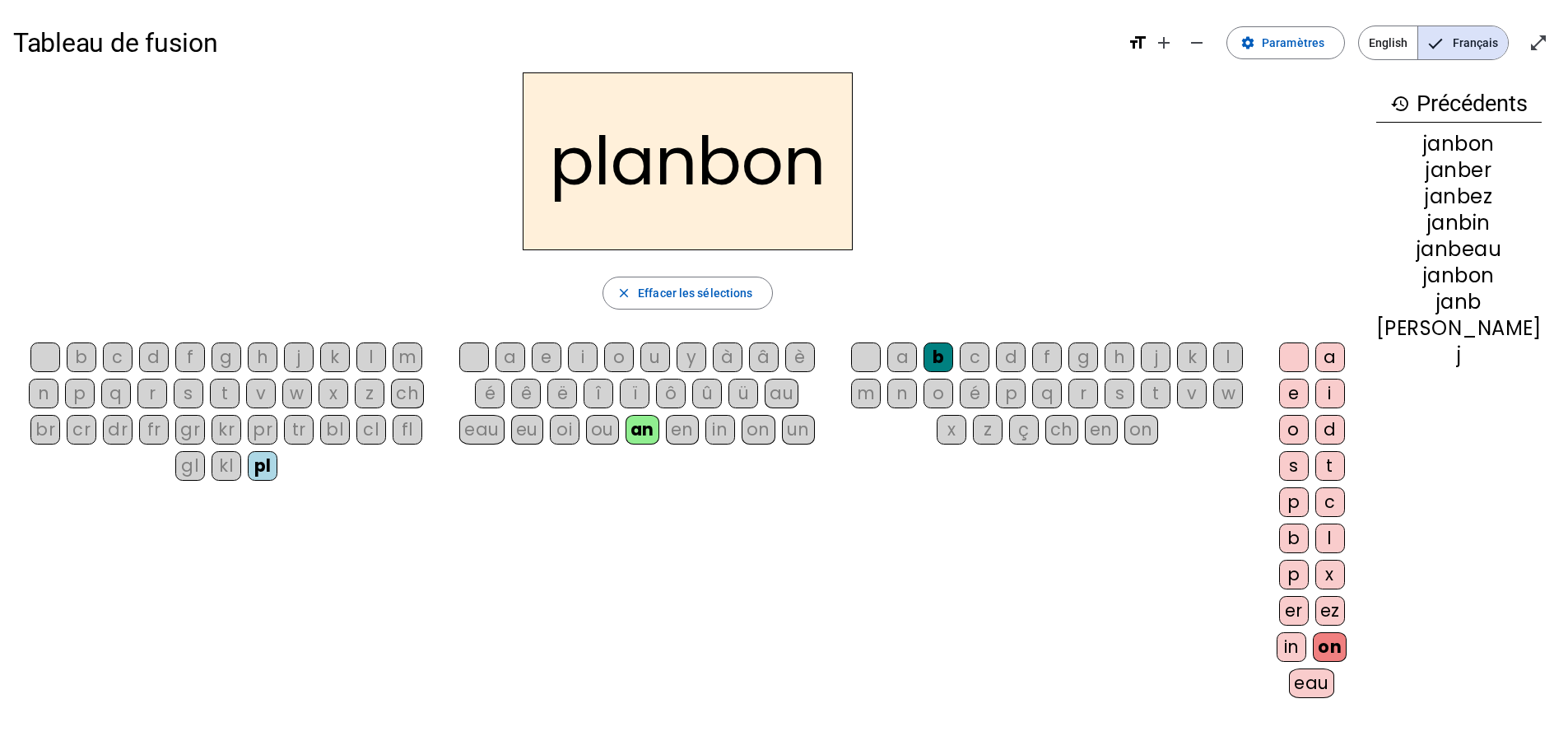
click at [660, 431] on div "an" at bounding box center [642, 430] width 34 height 29
click at [953, 354] on div "b" at bounding box center [939, 357] width 29 height 29
click at [1238, 446] on div "on" at bounding box center [1329, 647] width 34 height 29
click at [735, 293] on span "Effacer les sélections" at bounding box center [695, 294] width 115 height 20
